Goal: Information Seeking & Learning: Find specific fact

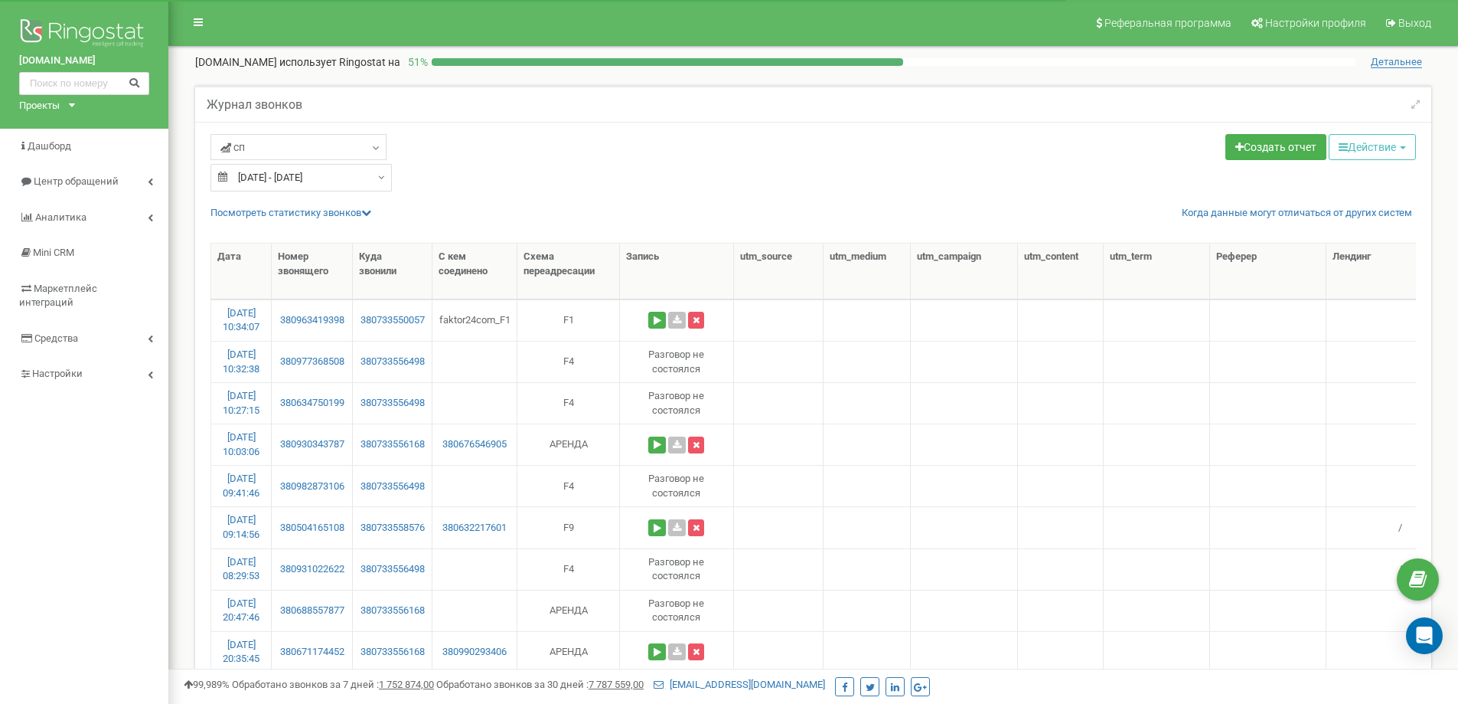
select select "50"
click at [312, 177] on input "[DATE] - [DATE]" at bounding box center [301, 178] width 181 height 28
type input "[DATE]"
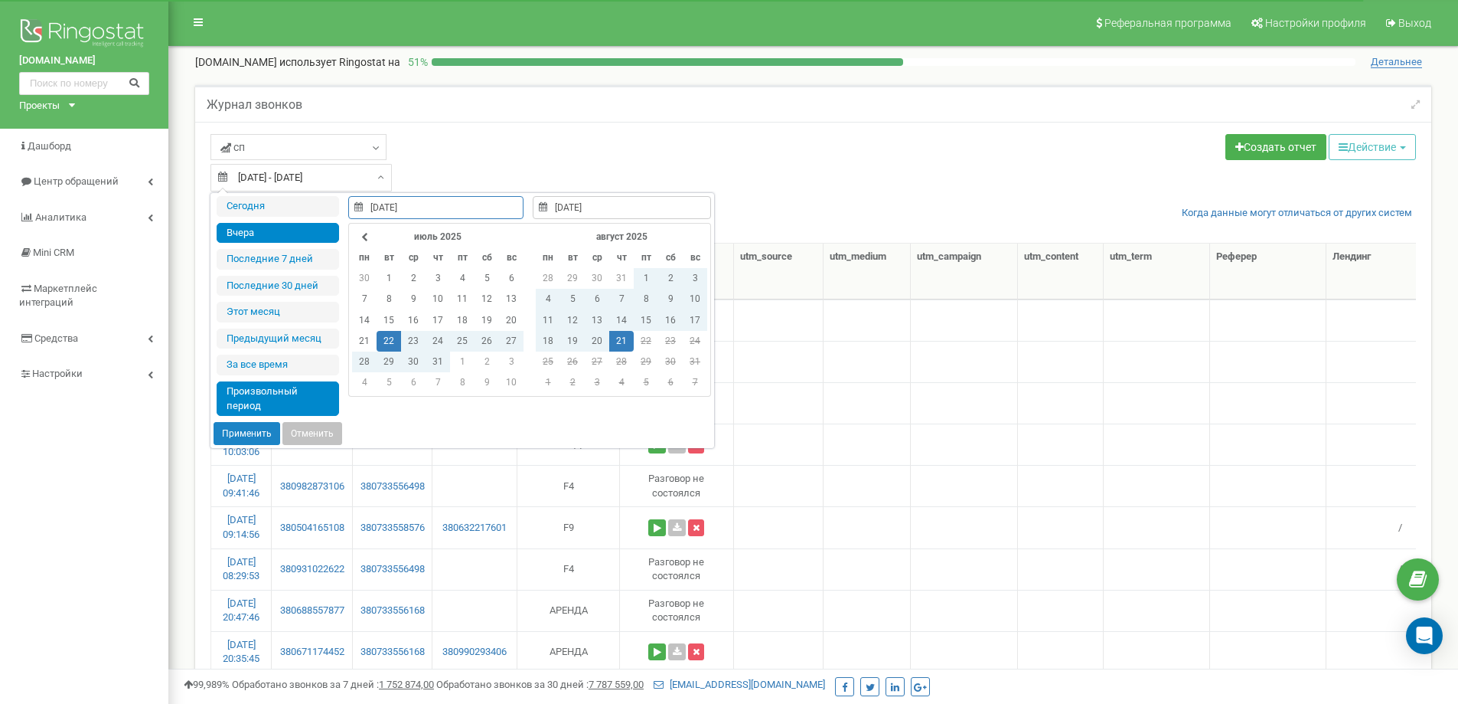
type input "[DATE]"
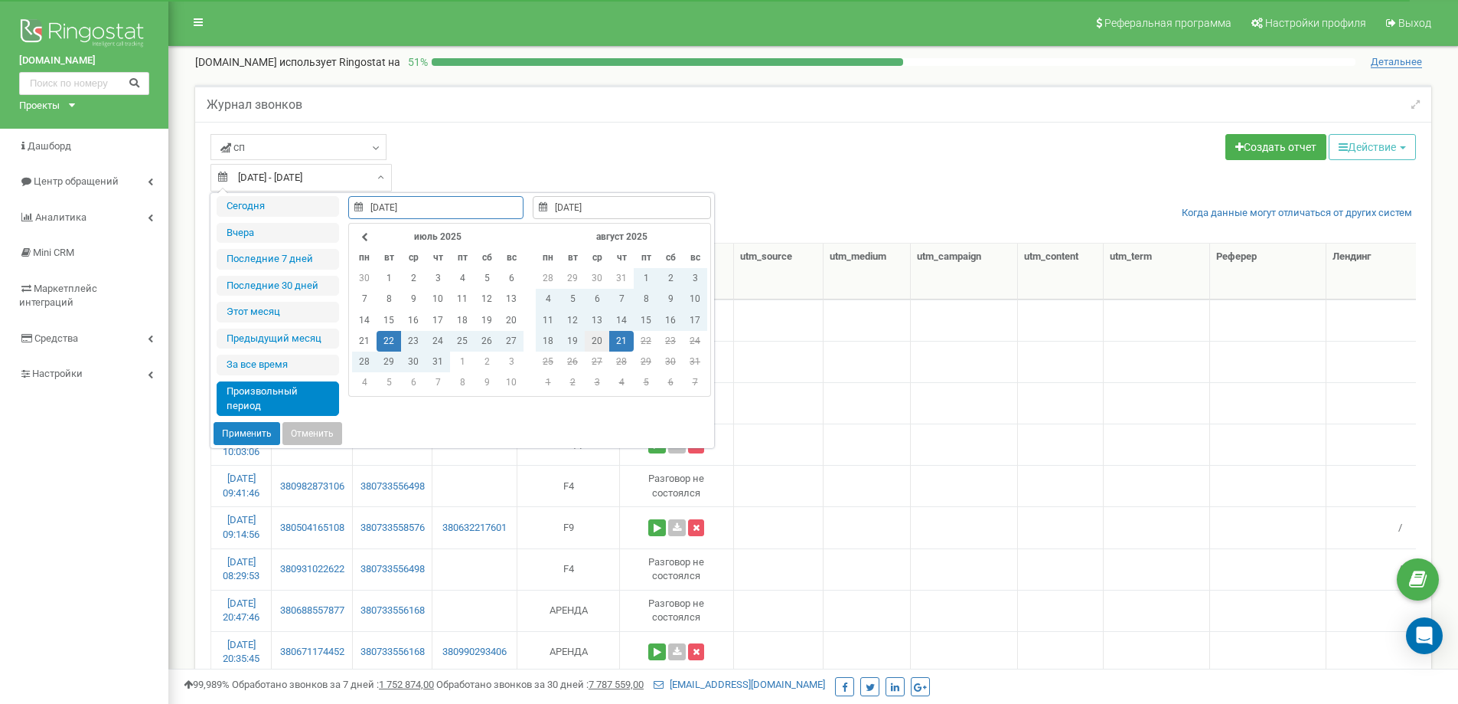
click at [596, 338] on td "20" at bounding box center [597, 341] width 24 height 21
type input "[DATE]"
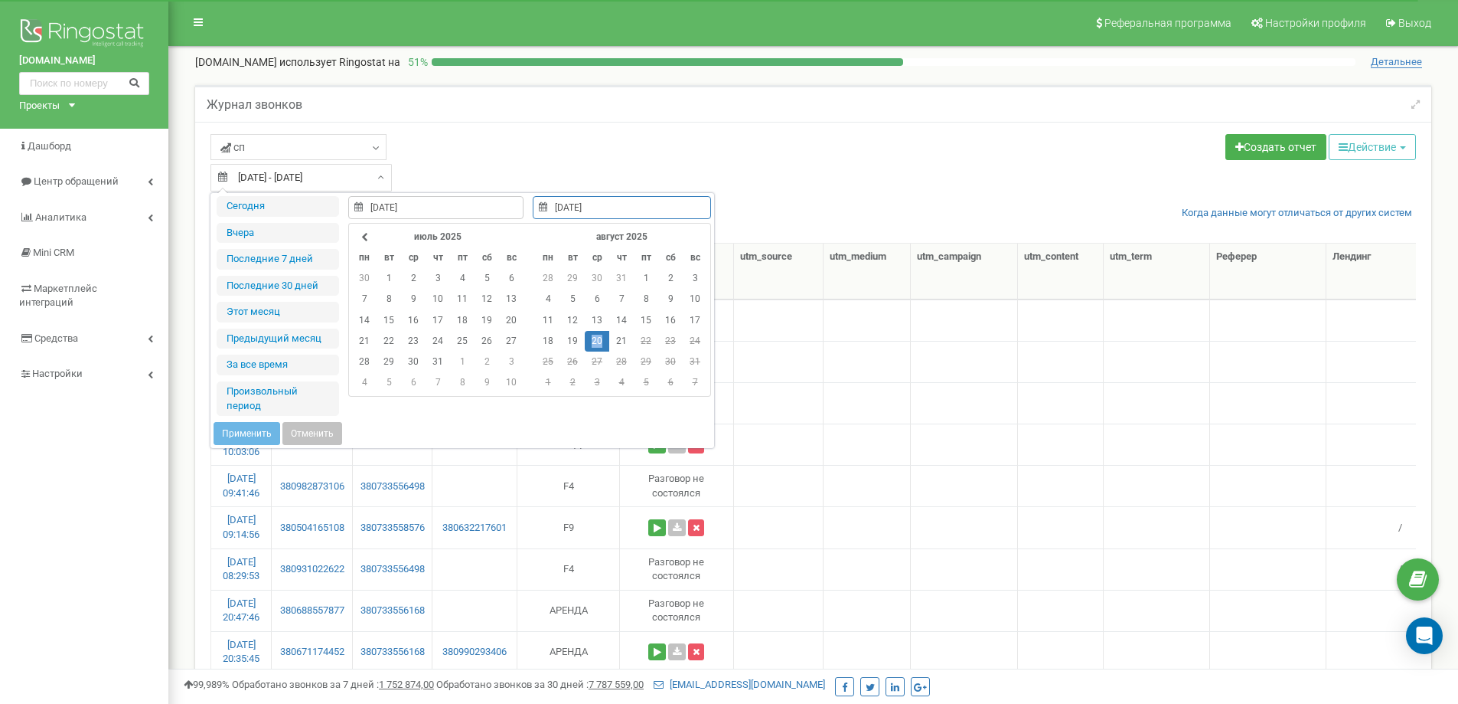
click at [596, 338] on td "20" at bounding box center [597, 341] width 24 height 21
click at [253, 428] on button "Применить" at bounding box center [247, 433] width 67 height 23
type input "[DATE] - [DATE]"
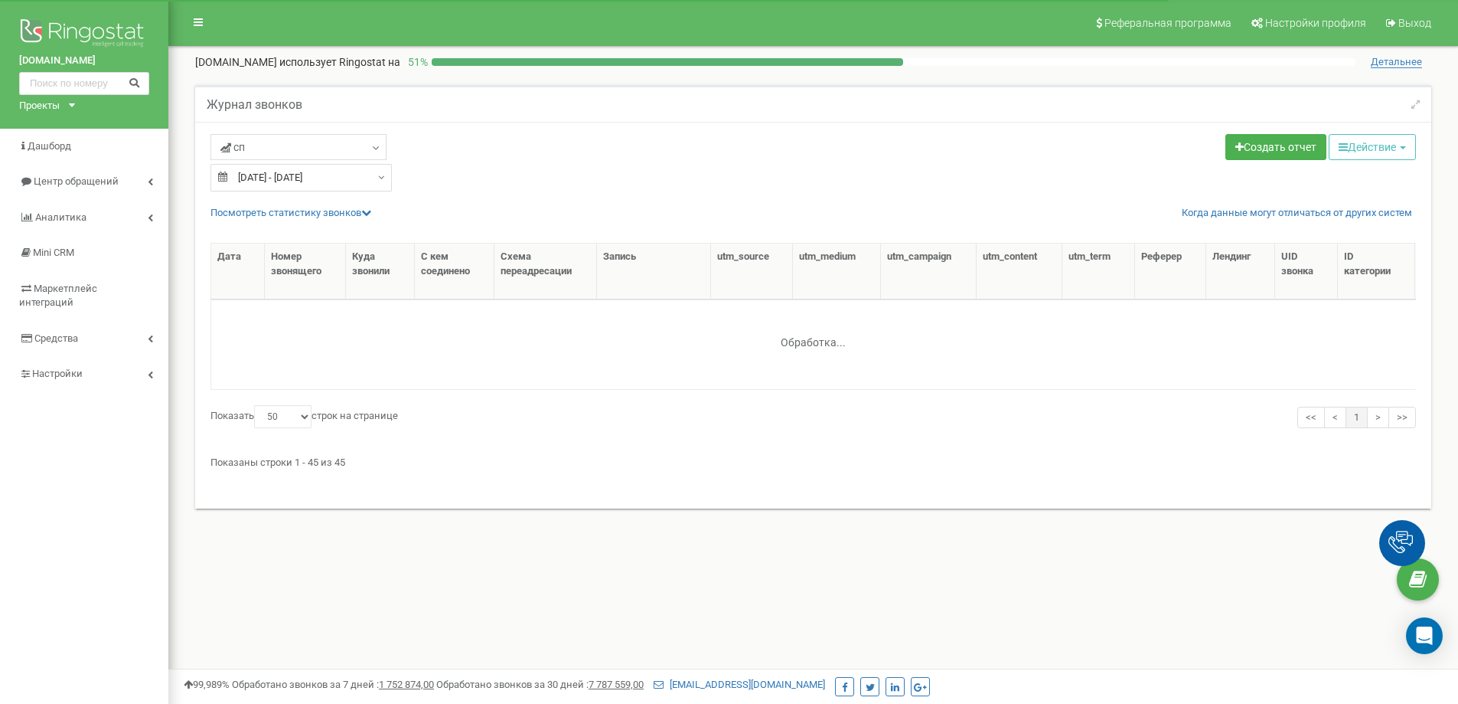
select select "50"
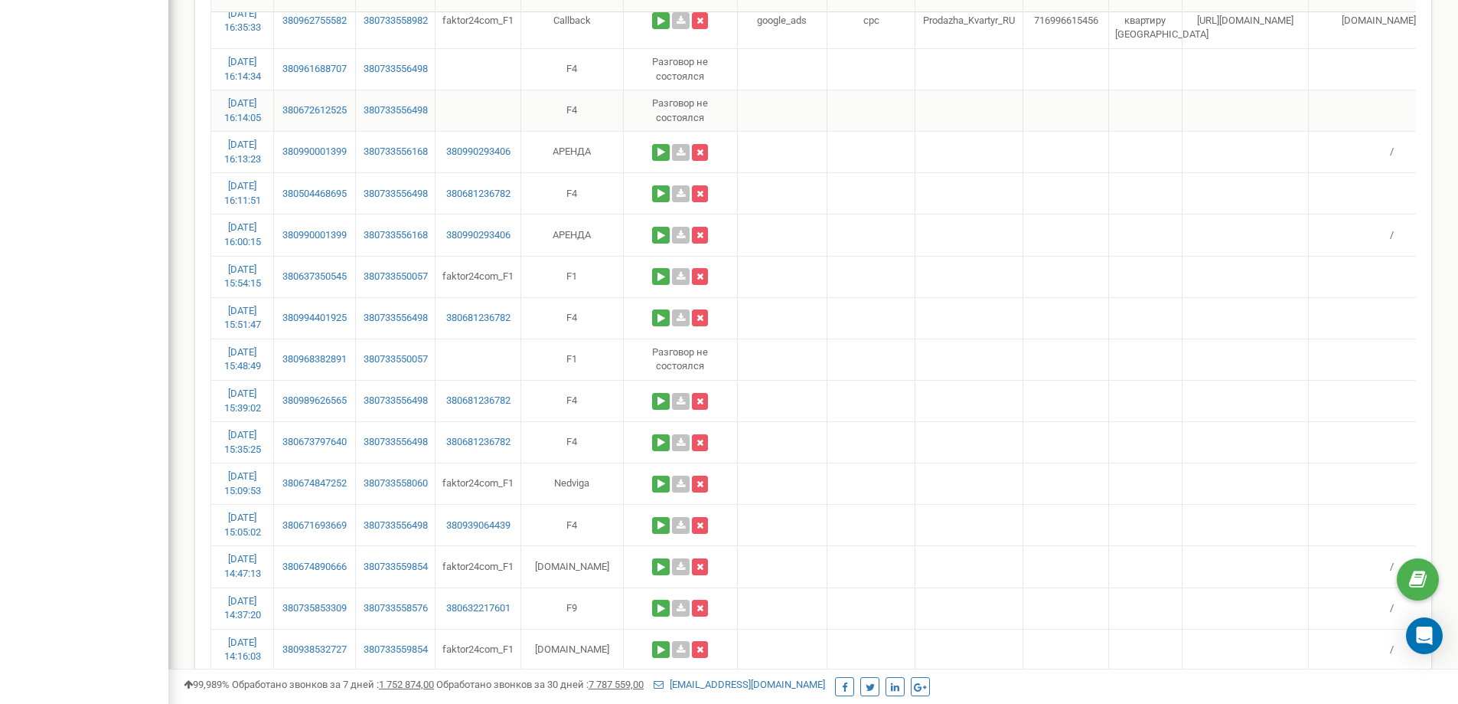
scroll to position [766, 0]
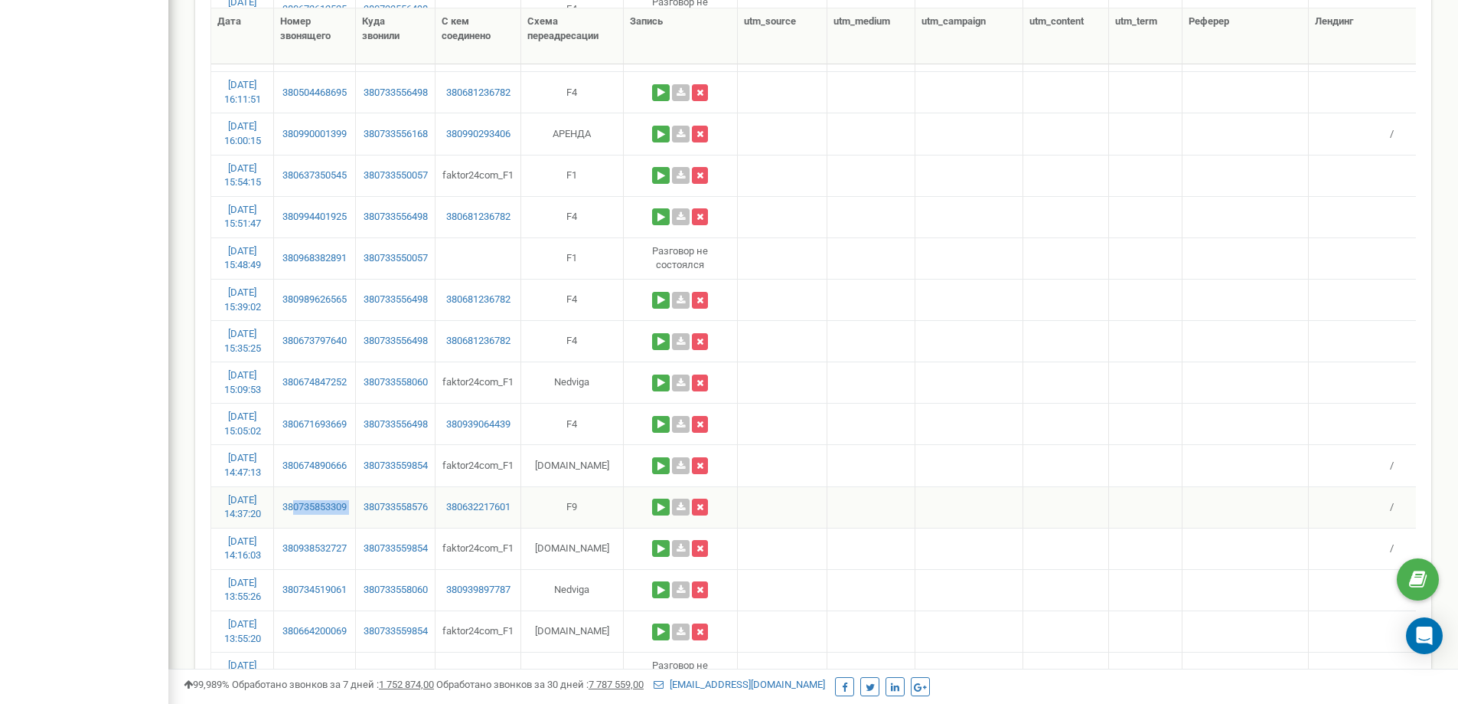
drag, startPoint x: 356, startPoint y: 500, endPoint x: 293, endPoint y: 514, distance: 64.4
copy link "0735853309"
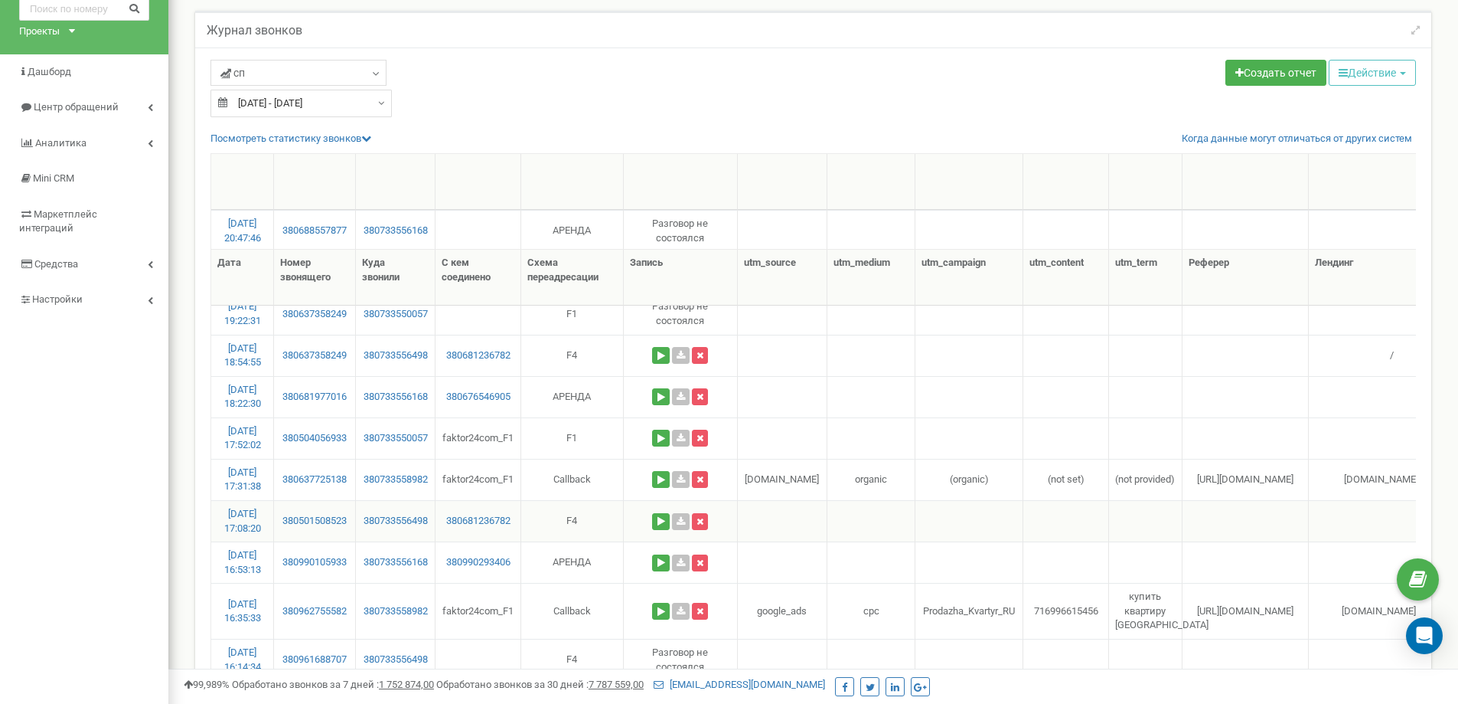
scroll to position [0, 0]
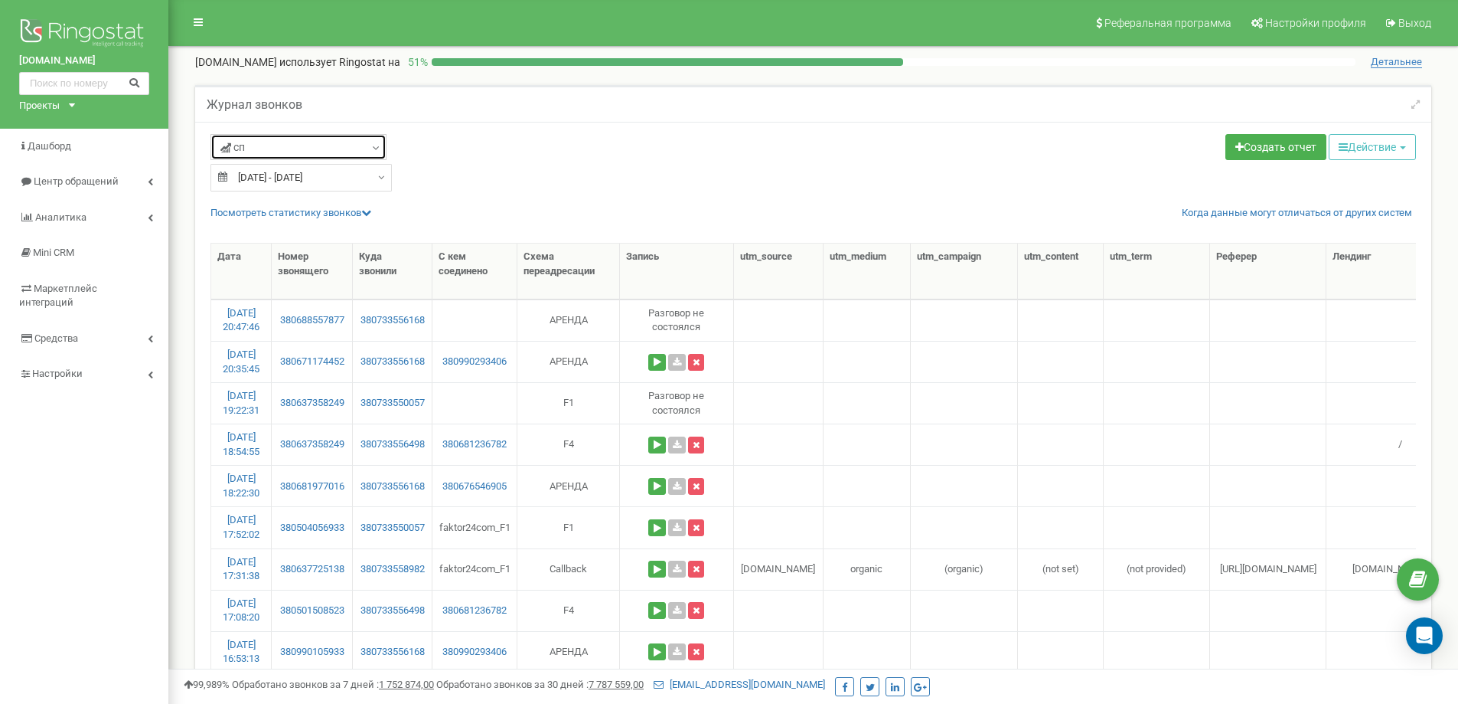
click at [286, 149] on link "сп" at bounding box center [299, 147] width 176 height 26
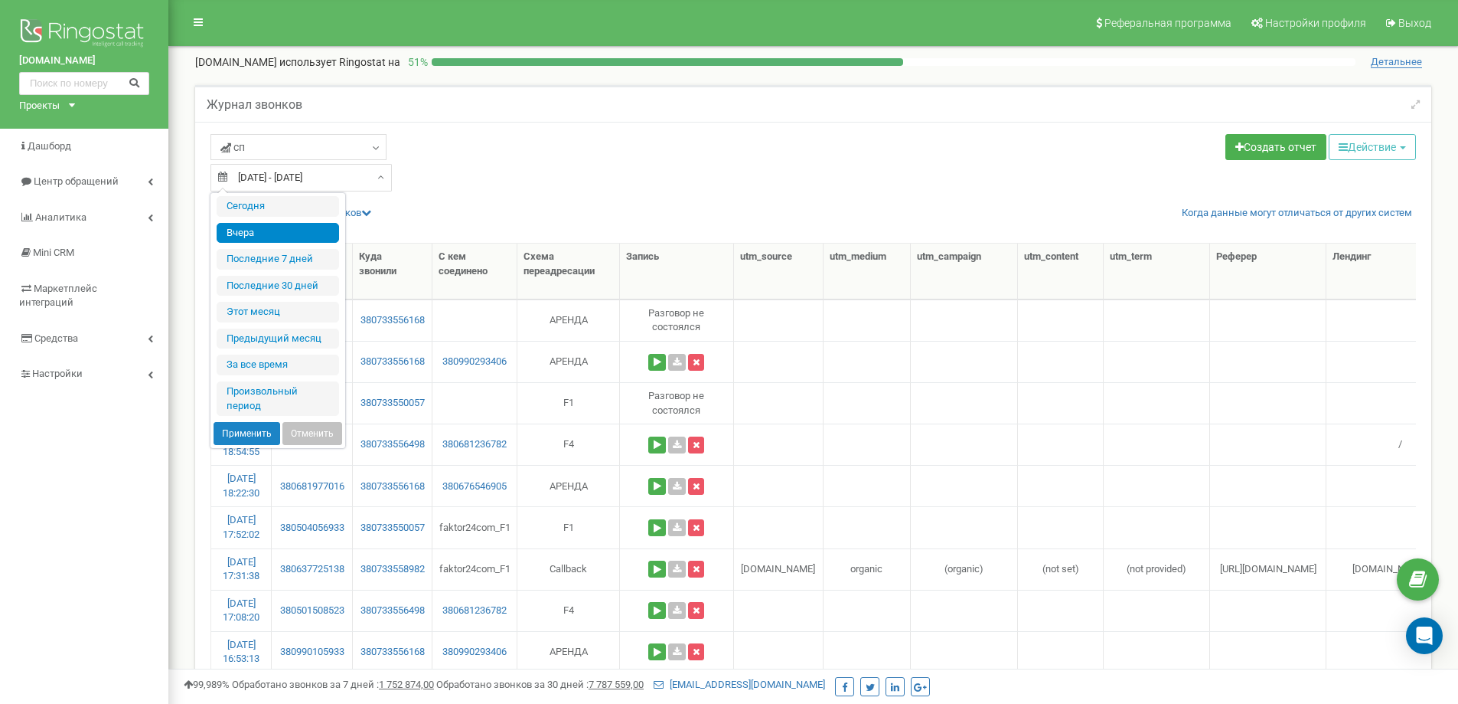
click at [292, 181] on input "[DATE] - [DATE]" at bounding box center [301, 178] width 181 height 28
click at [247, 365] on li "За все время" at bounding box center [278, 364] width 122 height 21
type input "17.12.2020 - 21.08.2025"
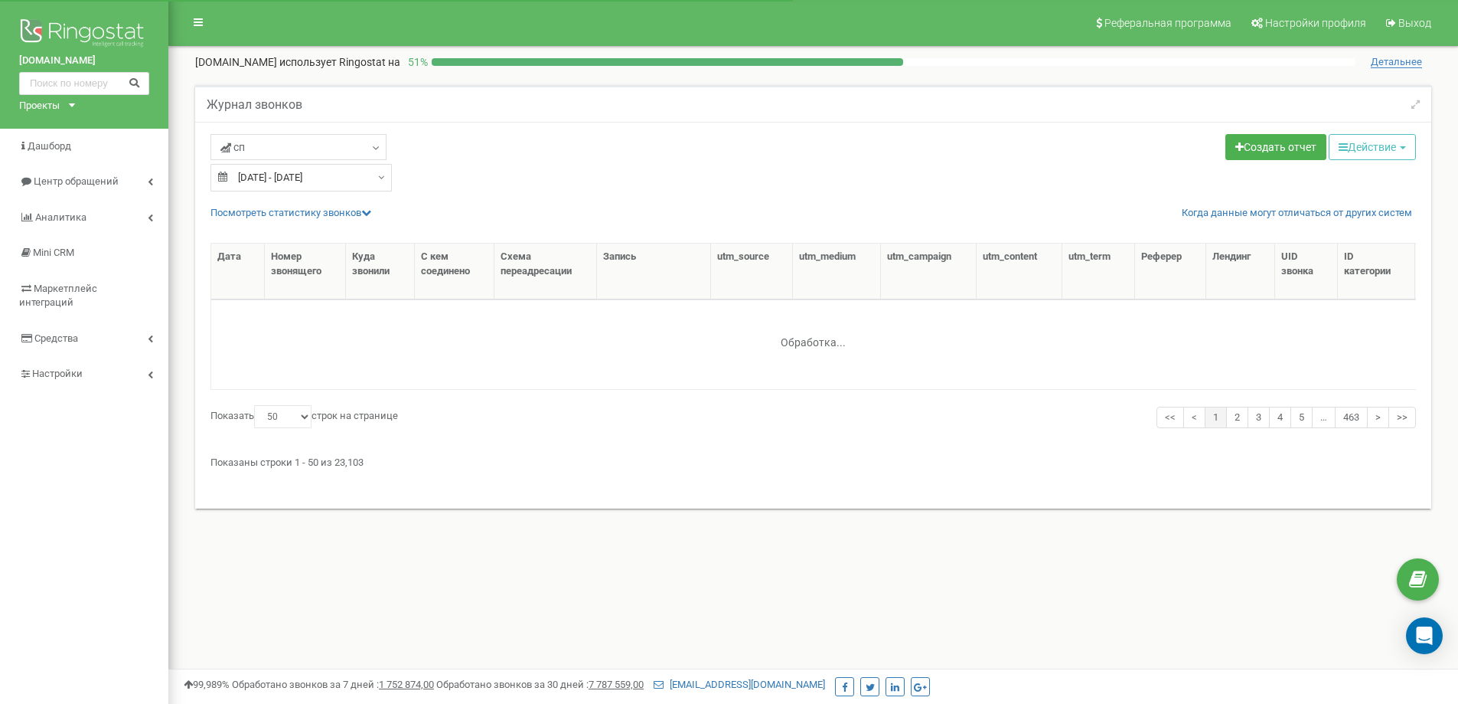
select select "50"
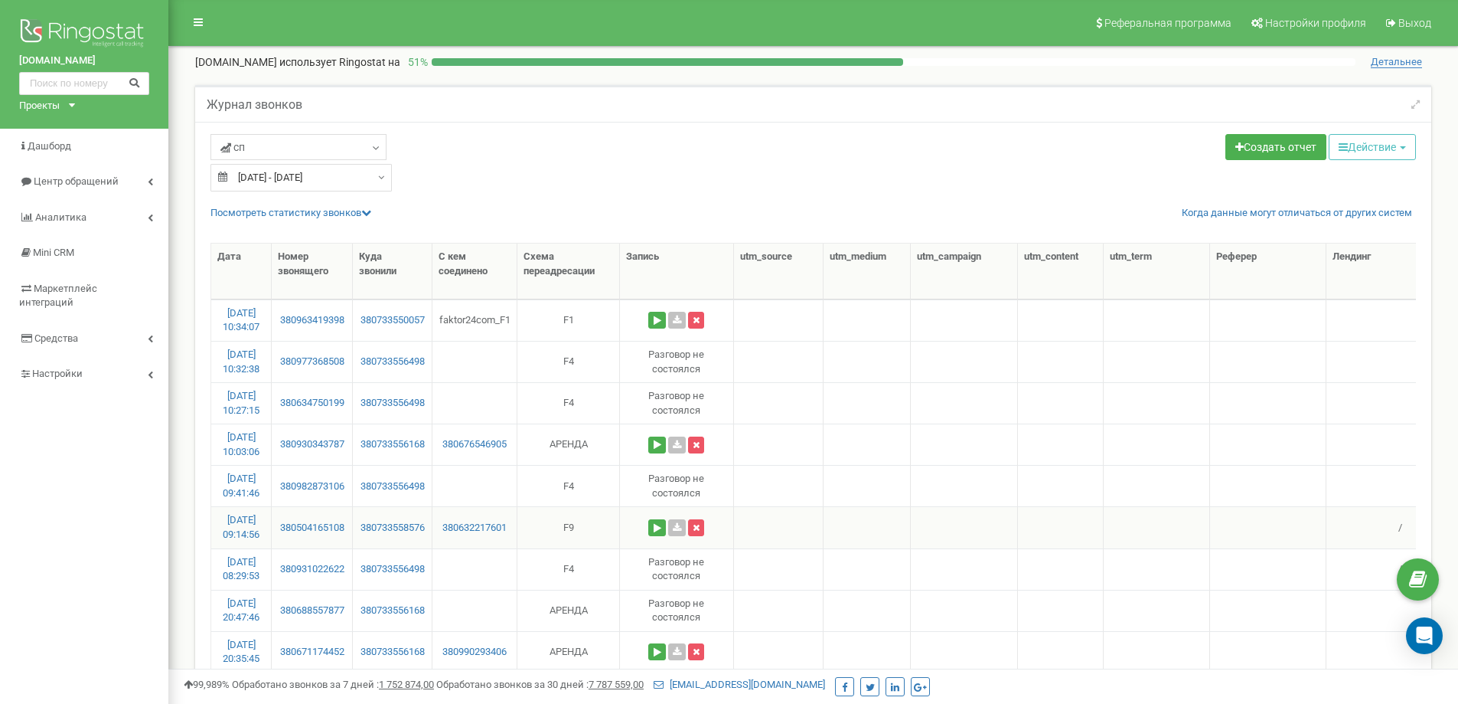
drag, startPoint x: 501, startPoint y: 554, endPoint x: 497, endPoint y: 545, distance: 10.0
drag, startPoint x: 497, startPoint y: 545, endPoint x: 554, endPoint y: 142, distance: 406.8
click at [556, 136] on div "сп Целевые Коллбек Исходящие Контекстная реклама (CPC) Входящие Пропущенные" at bounding box center [507, 149] width 592 height 30
drag, startPoint x: 353, startPoint y: 527, endPoint x: 292, endPoint y: 530, distance: 60.5
click at [292, 530] on td "380504165108" at bounding box center [312, 526] width 81 height 41
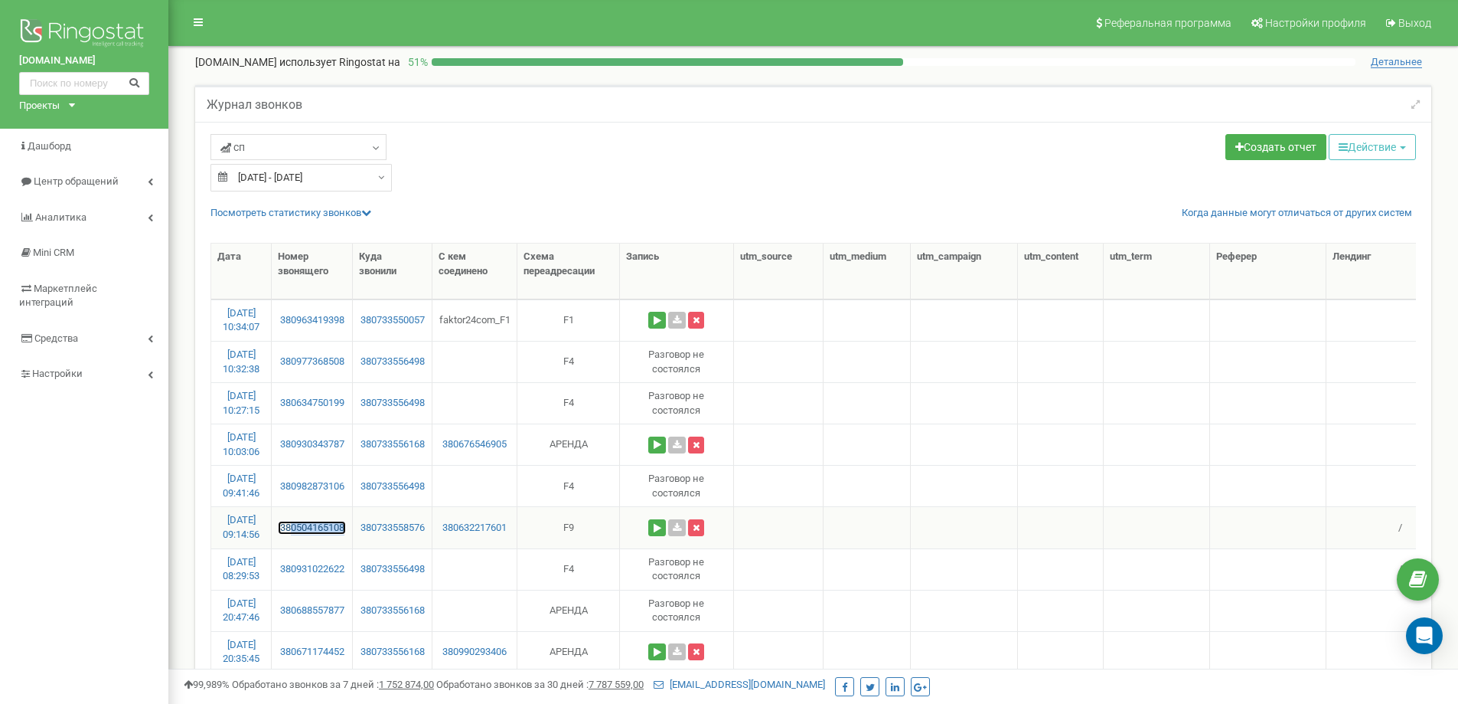
copy link "0504165108"
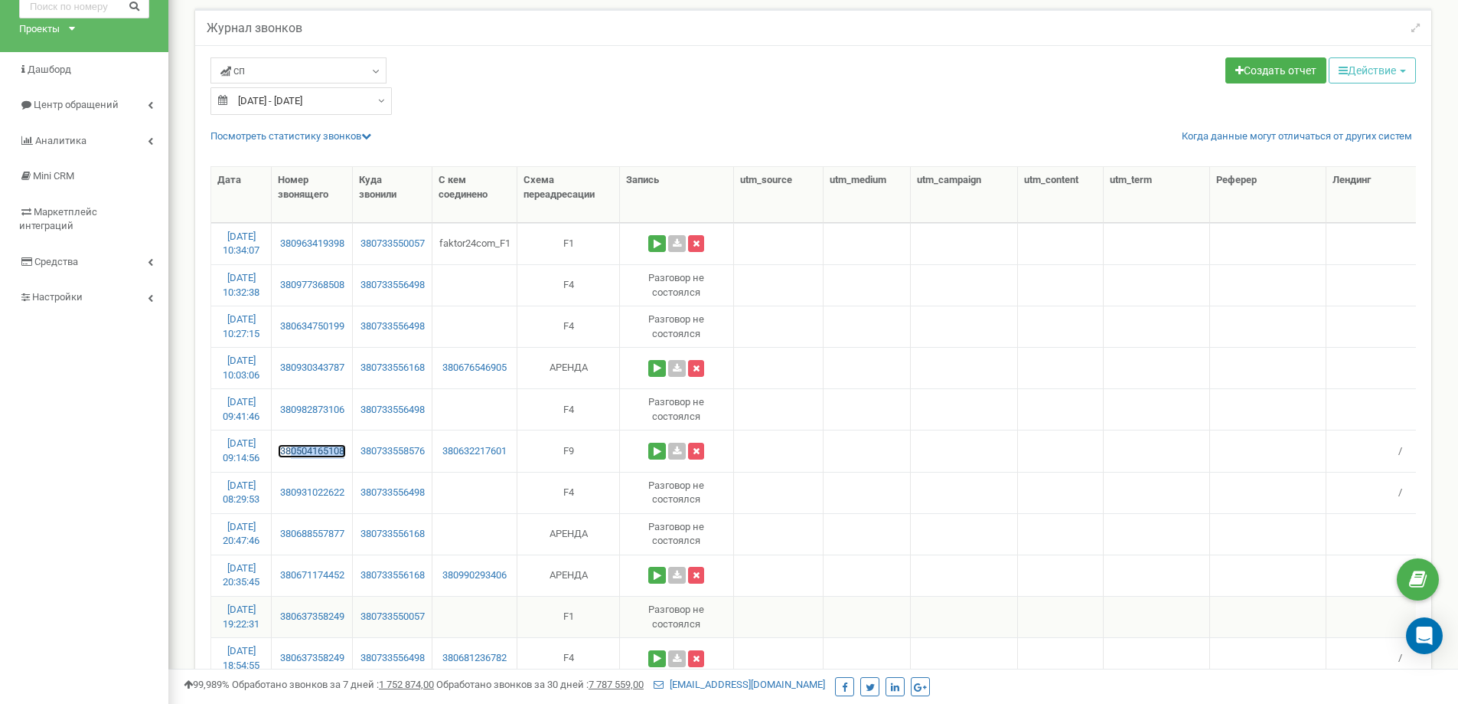
scroll to position [153, 0]
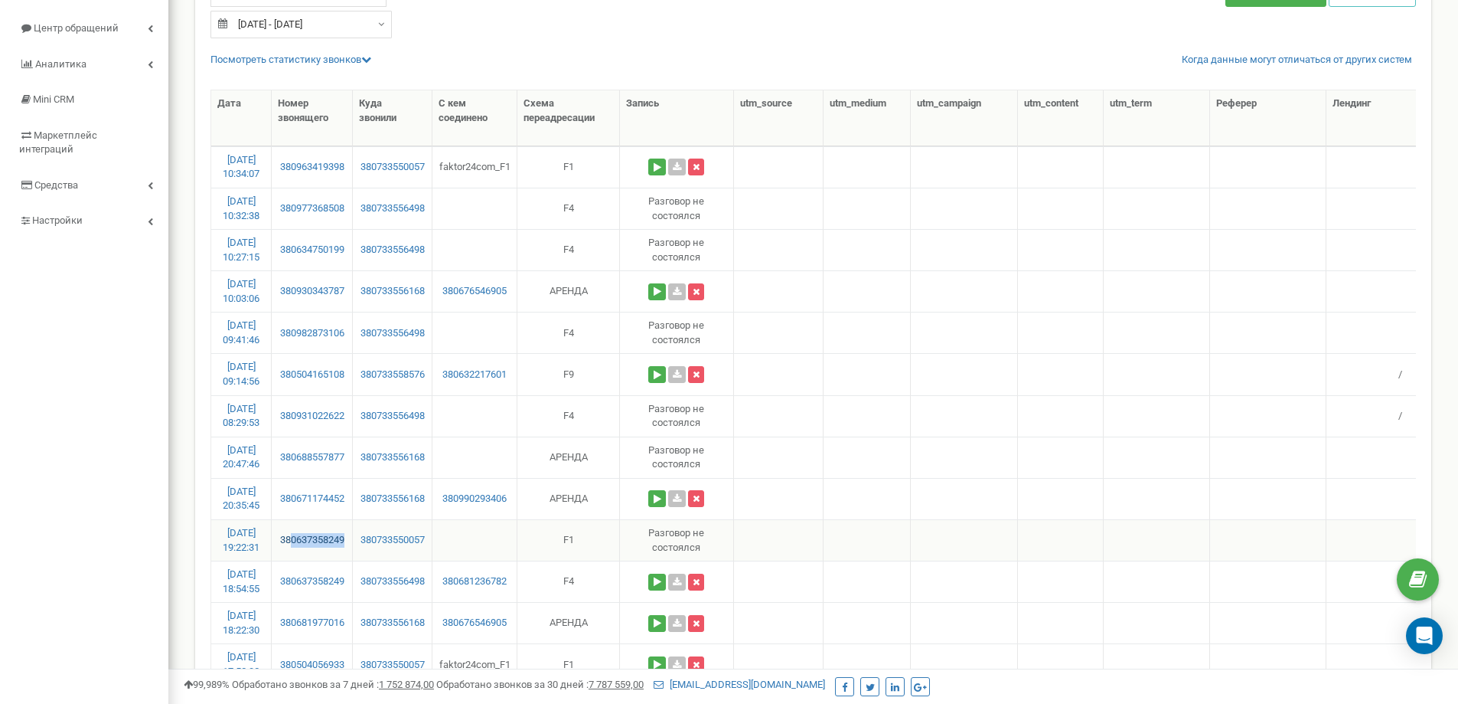
drag, startPoint x: 354, startPoint y: 537, endPoint x: 292, endPoint y: 545, distance: 62.6
click at [292, 545] on td "380637358249" at bounding box center [312, 539] width 81 height 41
copy link "0637358249"
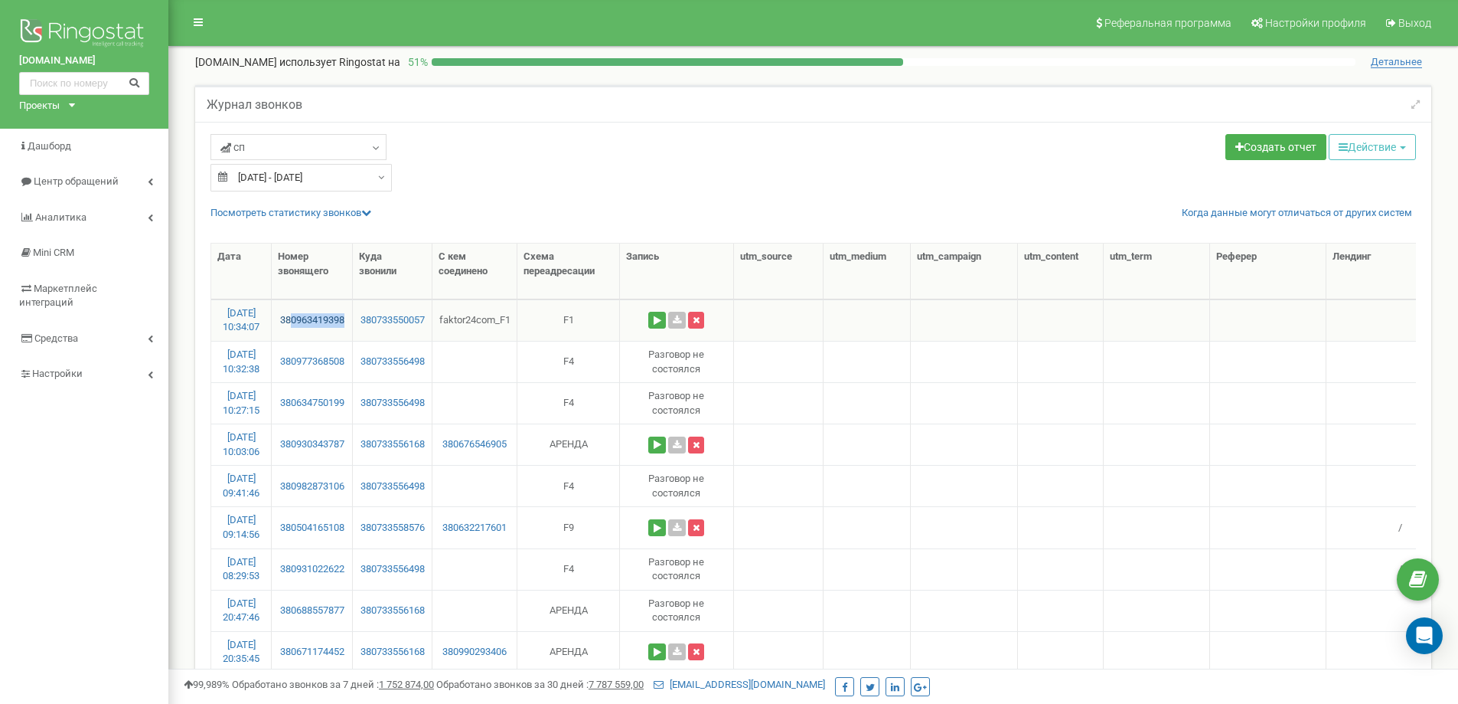
drag, startPoint x: 350, startPoint y: 316, endPoint x: 291, endPoint y: 325, distance: 59.5
click at [291, 325] on td "380963419398" at bounding box center [312, 319] width 81 height 41
copy link "0963419398"
drag, startPoint x: 593, startPoint y: 580, endPoint x: 632, endPoint y: 152, distance: 429.8
click at [632, 152] on div "сп Целевые Коллбек Исходящие Контекстная реклама (CPC) Входящие Пропущенные" at bounding box center [507, 149] width 592 height 30
